Goal: Go to known website: Go to known website

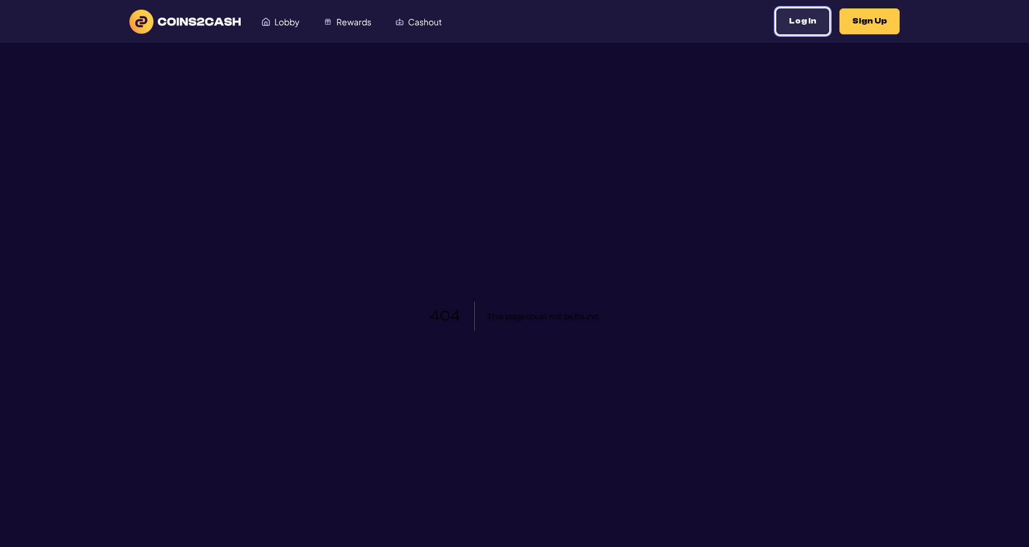
click at [814, 17] on button "Log In" at bounding box center [803, 21] width 53 height 26
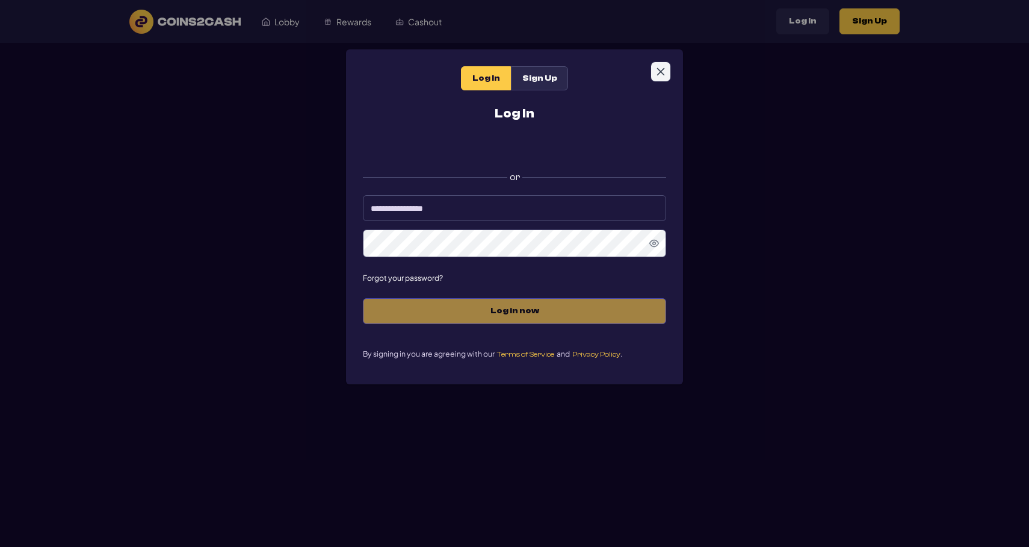
click at [663, 70] on icon "Close" at bounding box center [661, 72] width 10 height 10
